Goal: Task Accomplishment & Management: Manage account settings

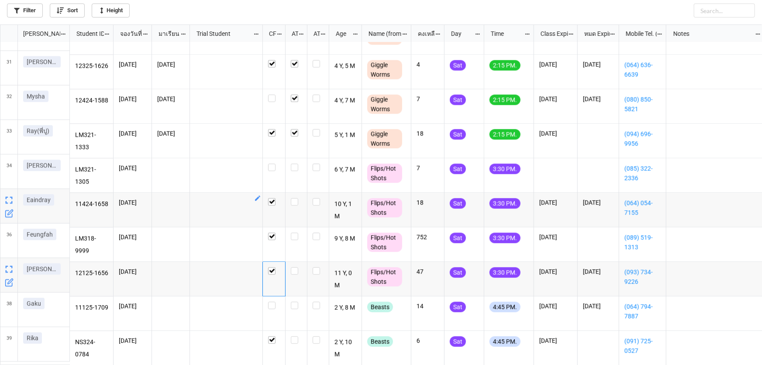
scroll to position [335, 757]
click at [295, 163] on label "grid" at bounding box center [296, 163] width 11 height 0
click at [296, 232] on label "grid" at bounding box center [296, 232] width 11 height 0
click at [295, 267] on label "grid" at bounding box center [296, 267] width 11 height 0
click at [7, 315] on icon "grid" at bounding box center [9, 316] width 9 height 9
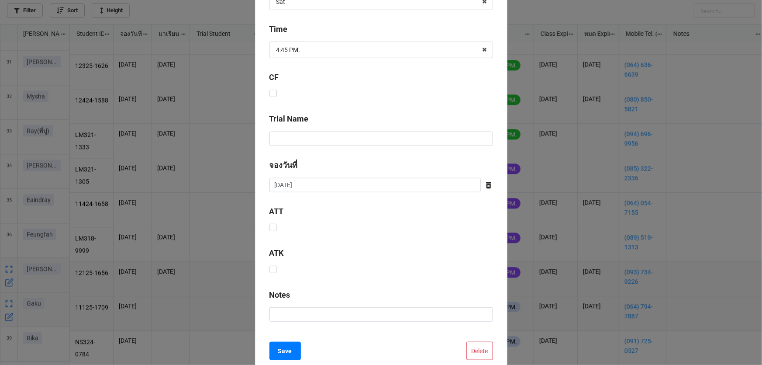
scroll to position [354, 0]
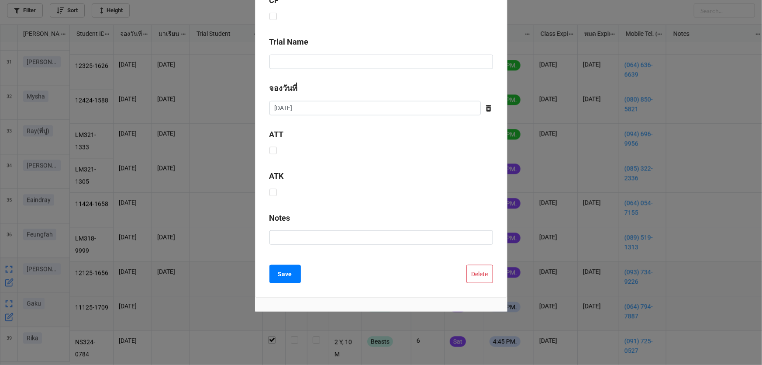
click at [470, 274] on button "Delete" at bounding box center [479, 274] width 27 height 18
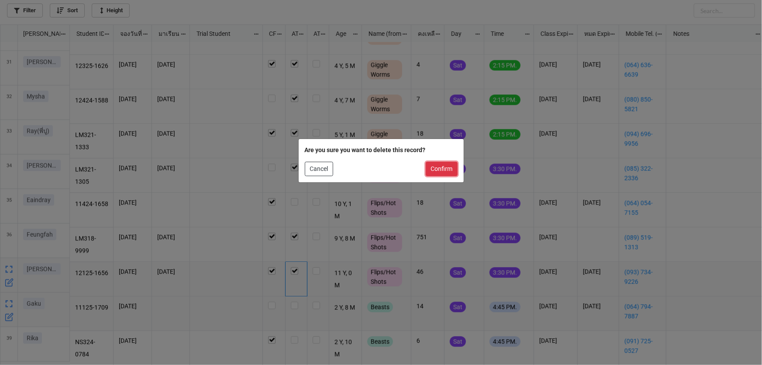
click at [454, 169] on button "Confirm" at bounding box center [442, 169] width 32 height 15
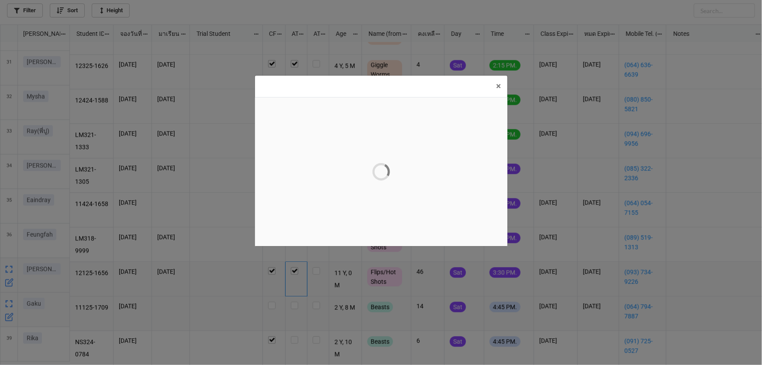
scroll to position [0, 0]
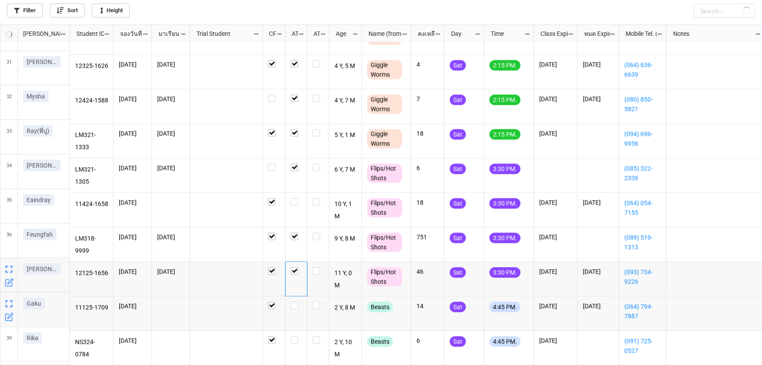
checkbox input "true"
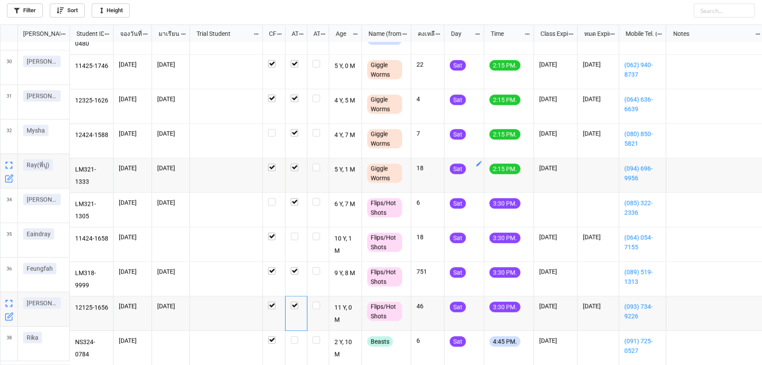
scroll to position [992, 0]
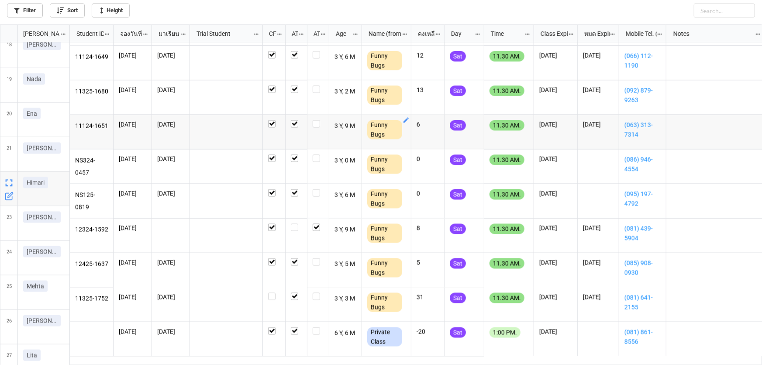
scroll to position [674, 0]
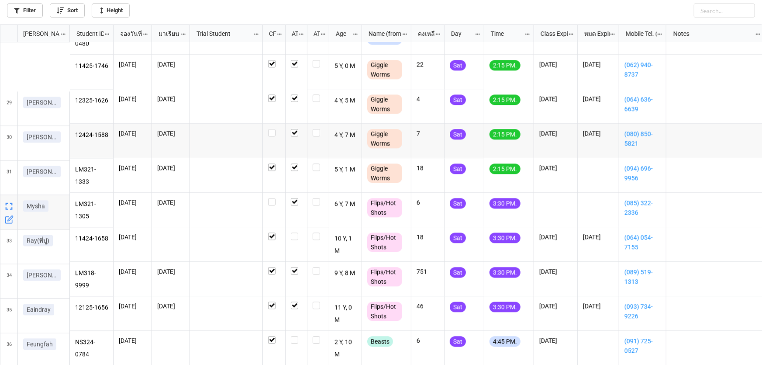
scroll to position [992, 0]
